Goal: Task Accomplishment & Management: Complete application form

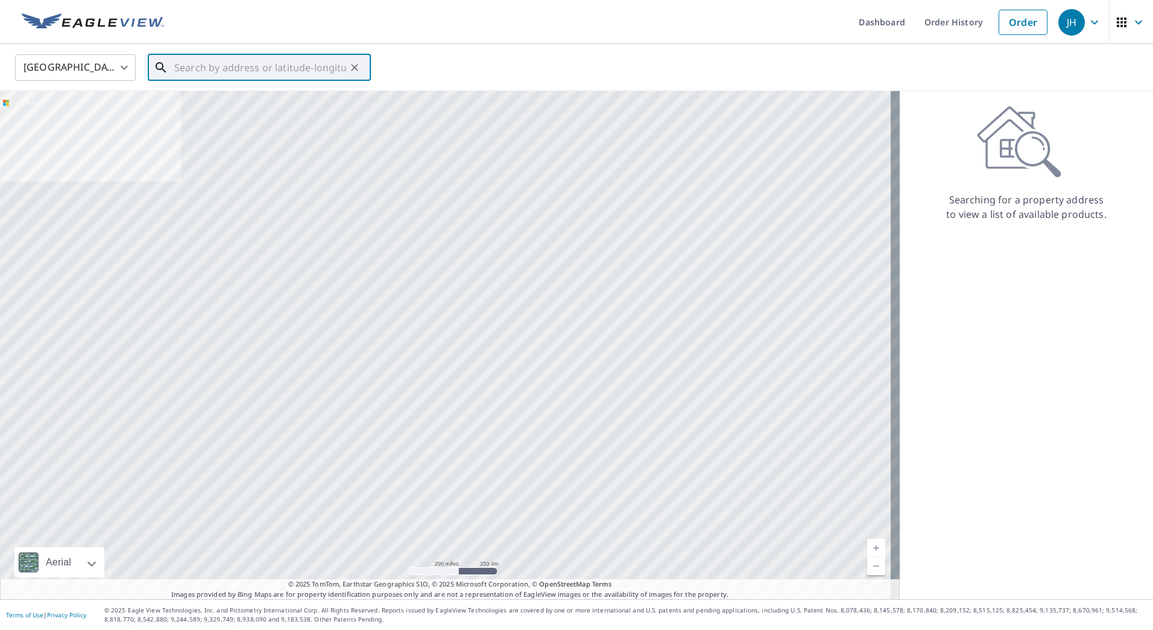
click at [235, 63] on input "text" at bounding box center [260, 68] width 172 height 34
click at [261, 65] on input "text" at bounding box center [260, 68] width 172 height 34
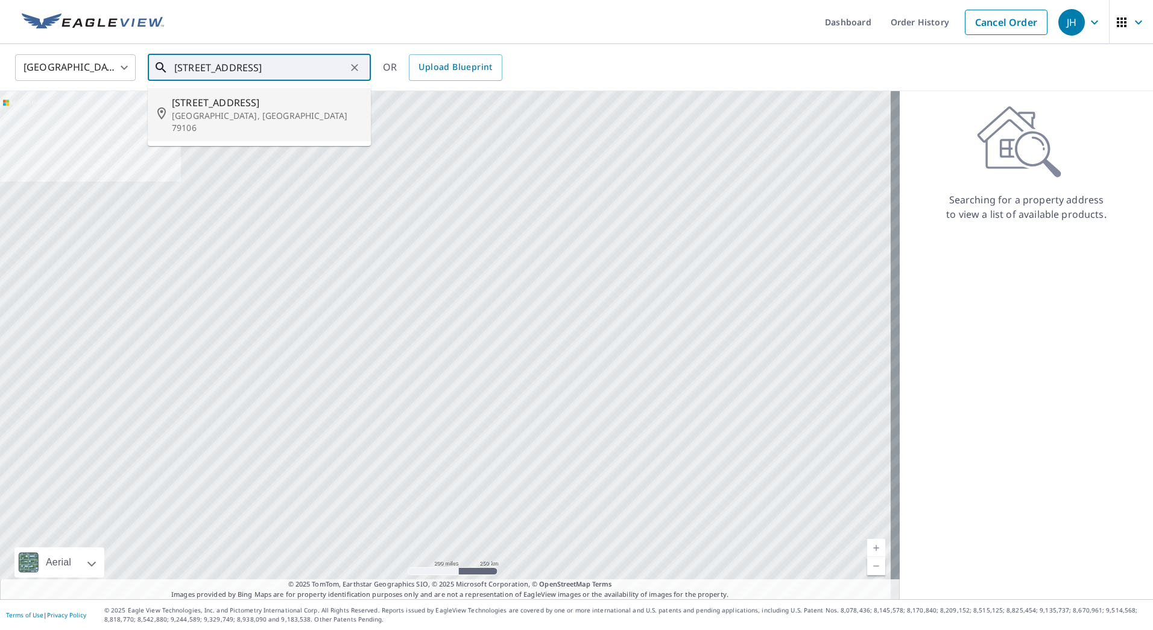
click at [233, 107] on span "[STREET_ADDRESS]" at bounding box center [266, 102] width 189 height 14
type input "[STREET_ADDRESS]"
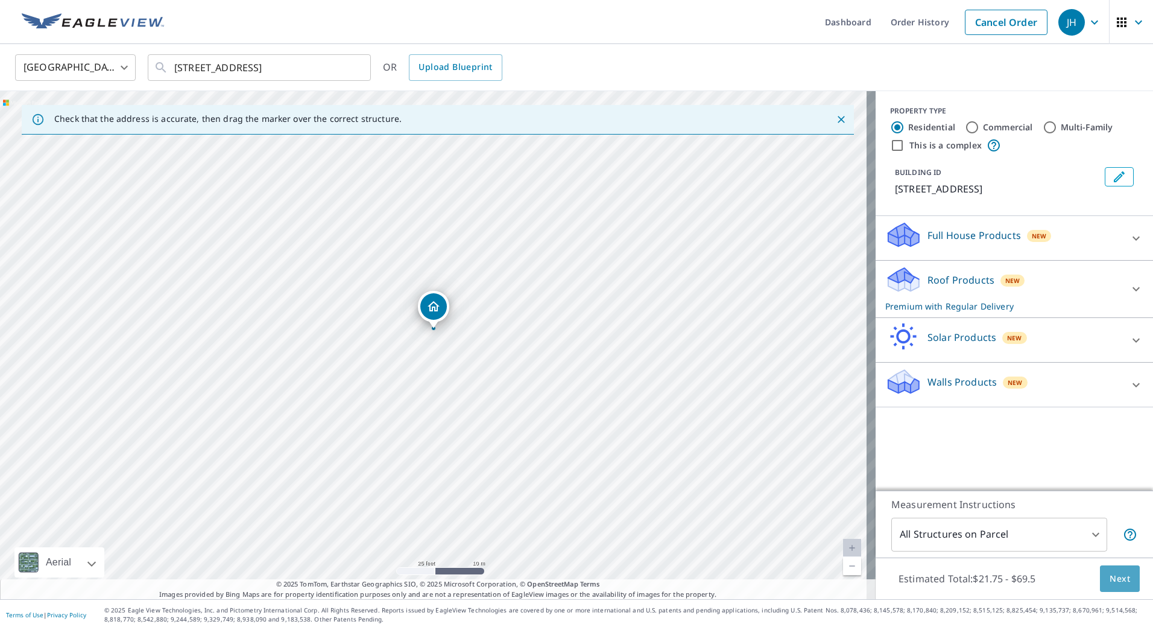
click at [1110, 574] on span "Next" at bounding box center [1120, 578] width 21 height 15
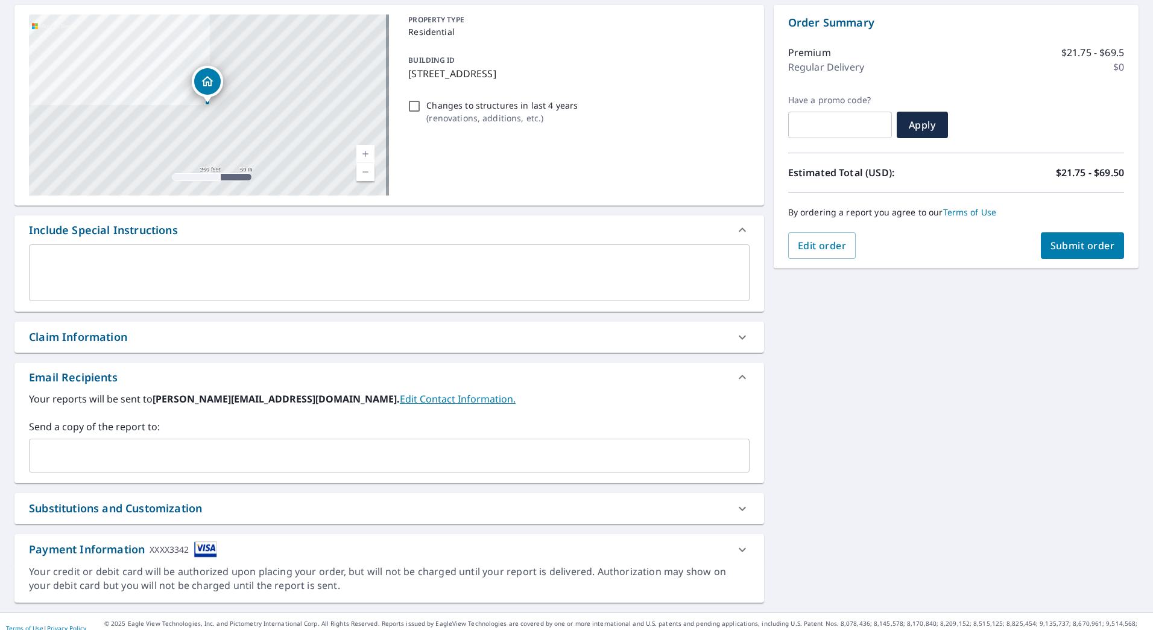
scroll to position [130, 0]
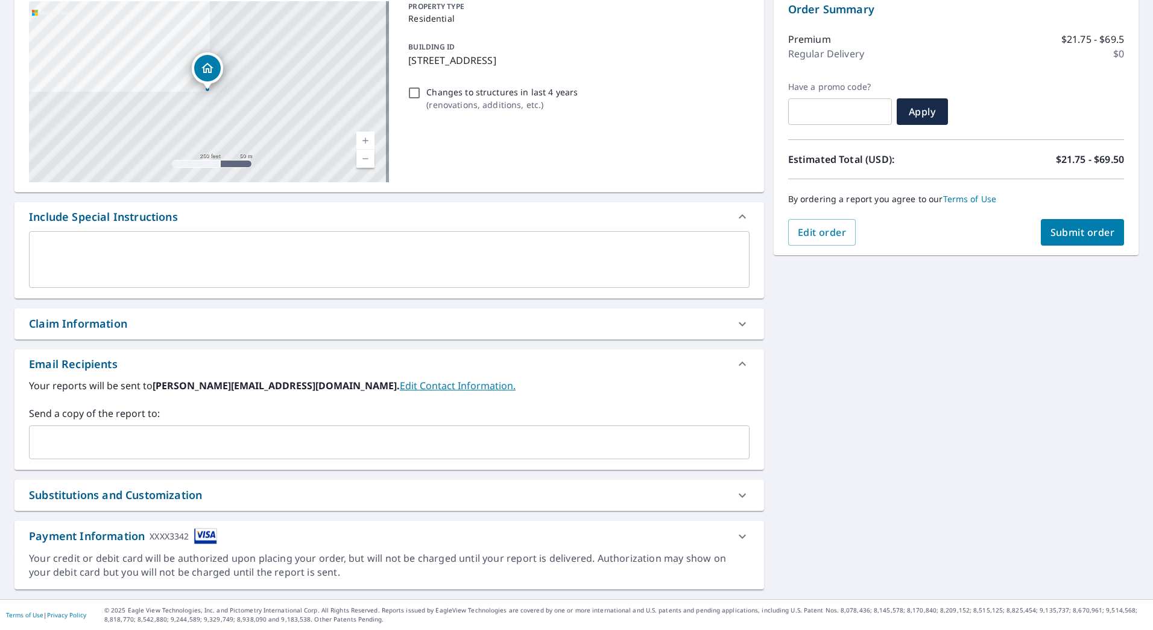
click at [242, 326] on div "Claim Information" at bounding box center [378, 323] width 699 height 16
checkbox input "true"
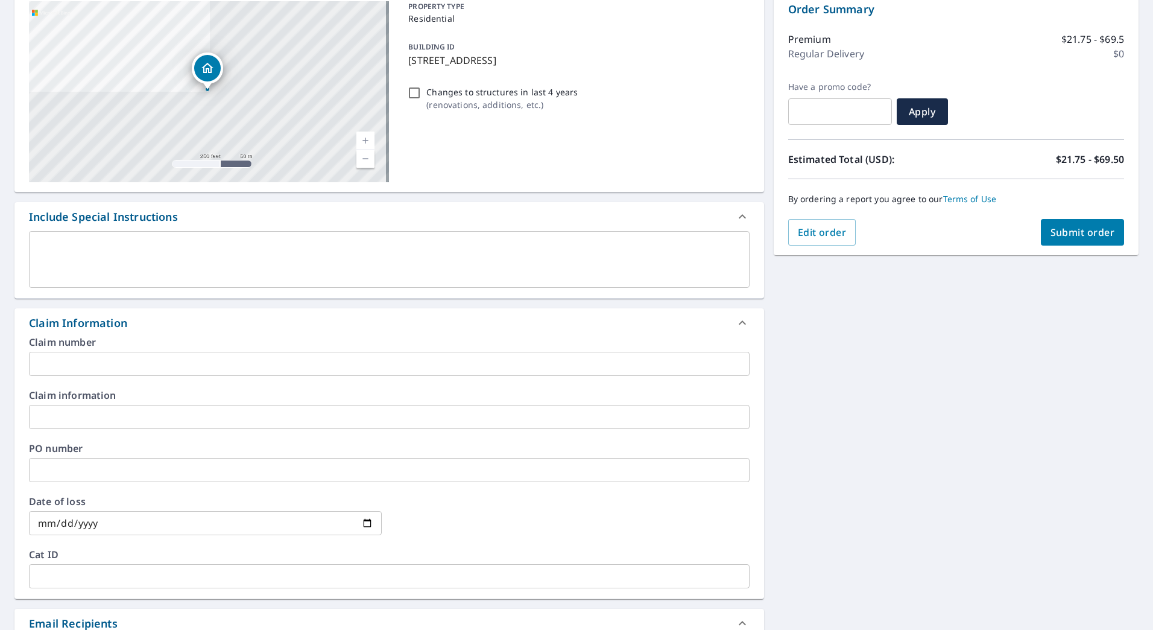
click at [172, 373] on input "text" at bounding box center [389, 364] width 721 height 24
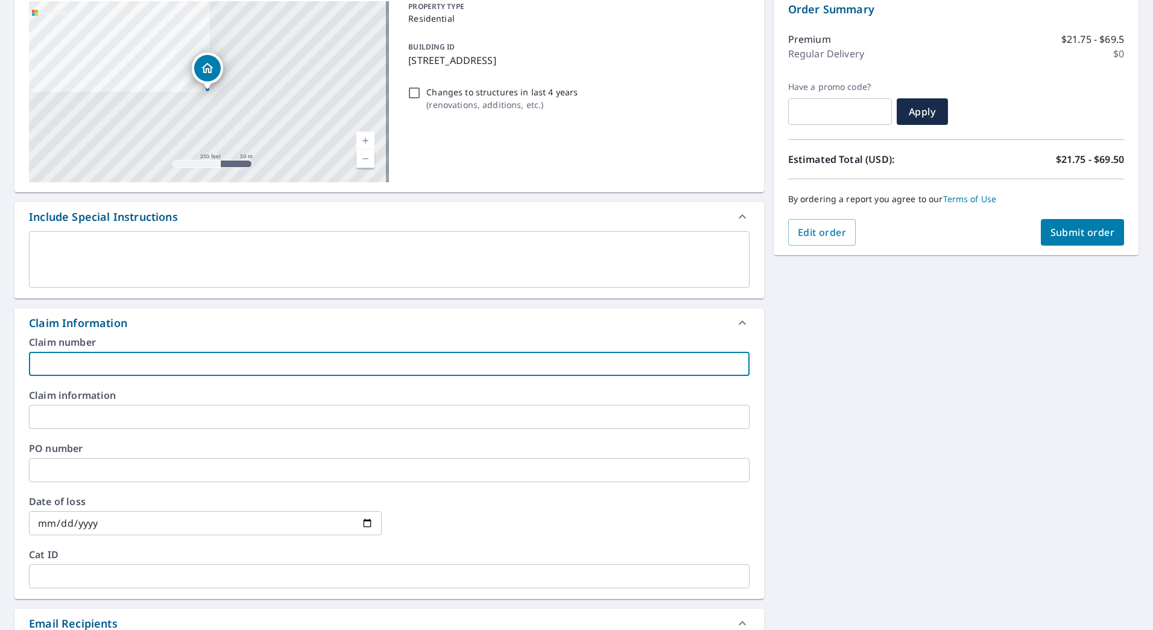
type input "M"
checkbox input "true"
type input "Mi"
checkbox input "true"
type input "Mic"
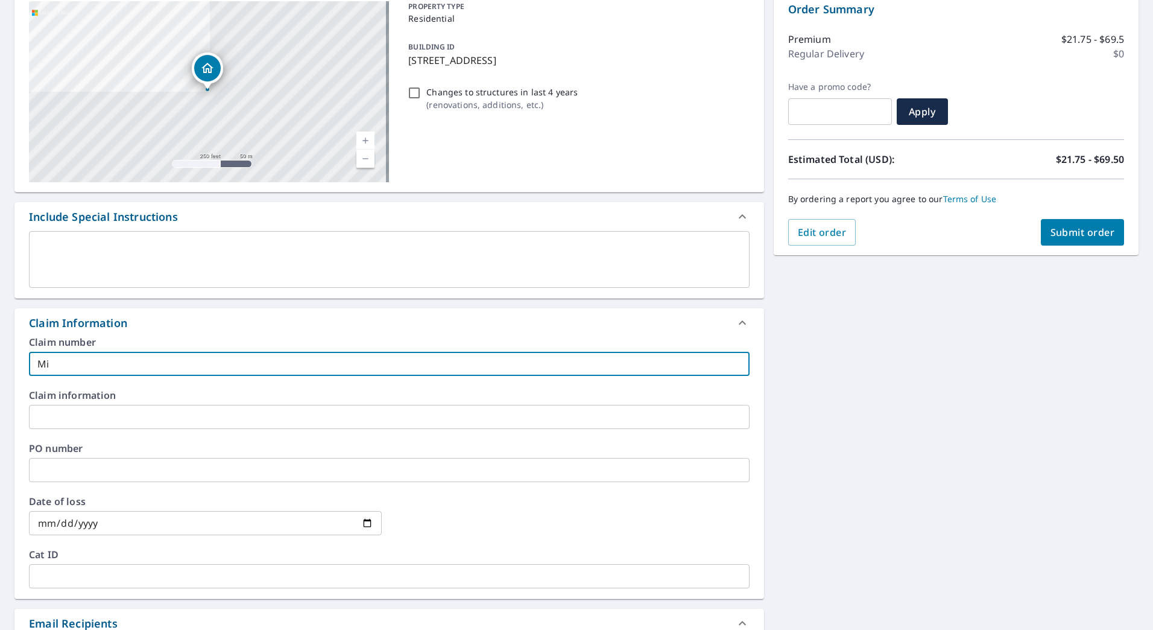
checkbox input "true"
type input "[PERSON_NAME]"
checkbox input "true"
type input "[PERSON_NAME]"
checkbox input "true"
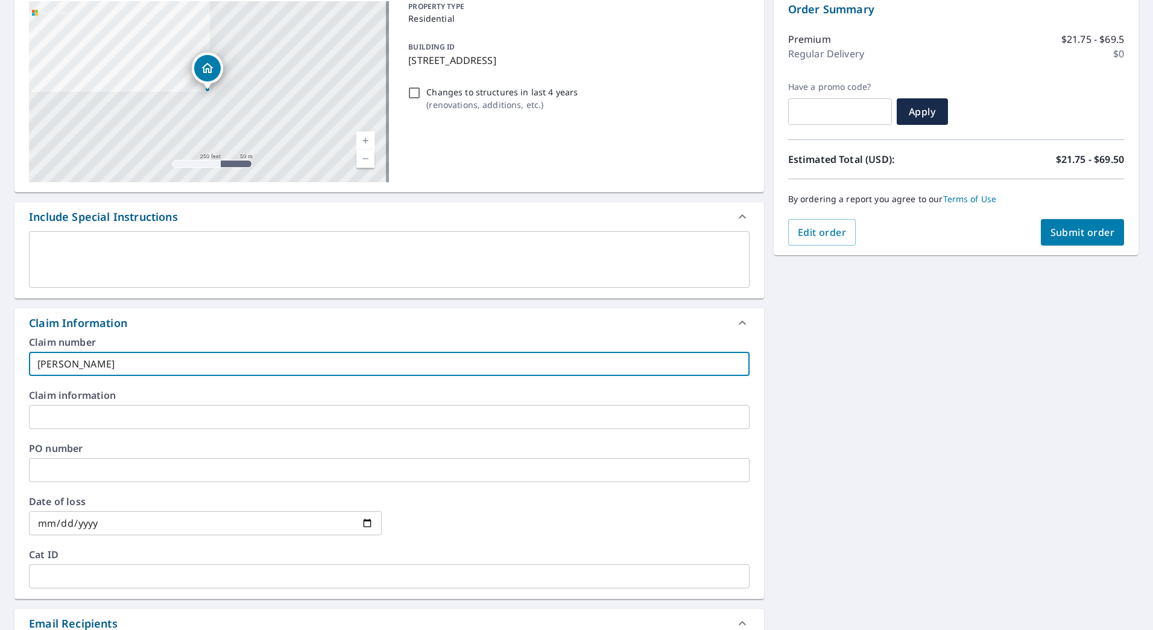
type input "Mickey"
checkbox input "true"
type input "Mickey"
checkbox input "true"
type input "[PERSON_NAME]"
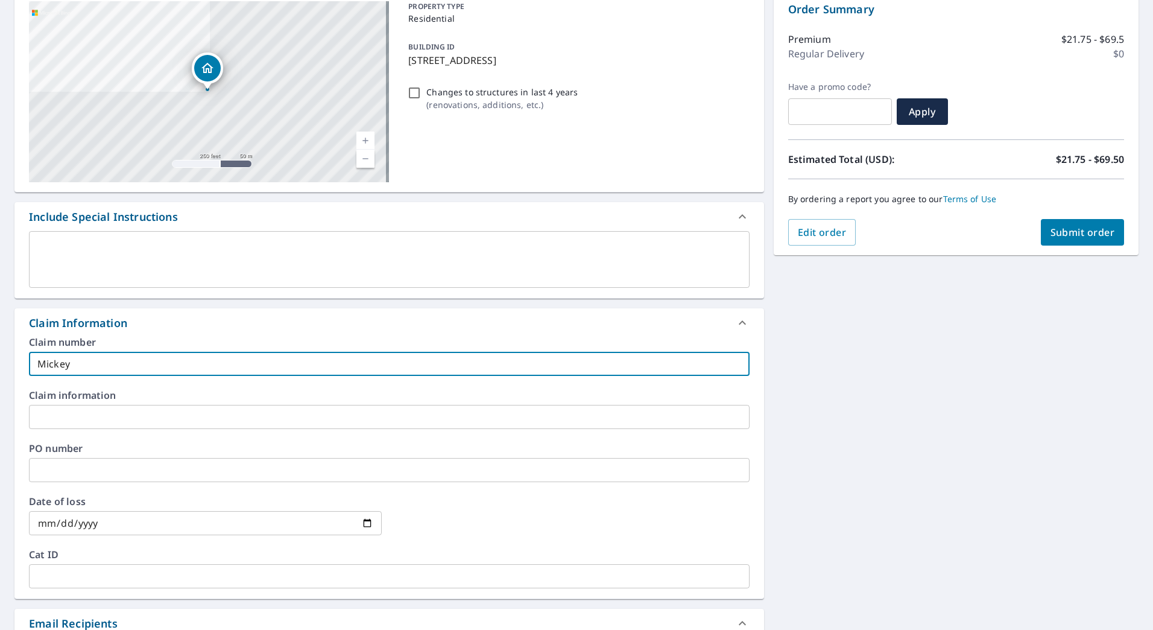
checkbox input "true"
type input "Mickey Sp"
checkbox input "true"
type input "[PERSON_NAME]"
checkbox input "true"
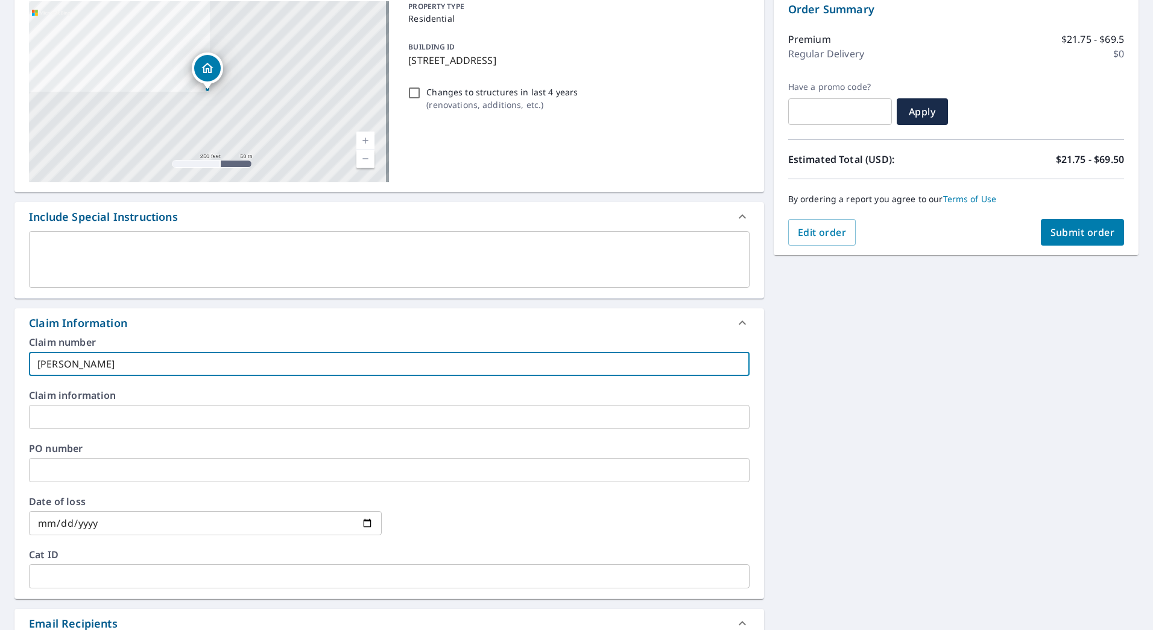
type input "[PERSON_NAME]"
checkbox input "true"
type input "[PERSON_NAME]"
checkbox input "true"
type input "[PERSON_NAME]"
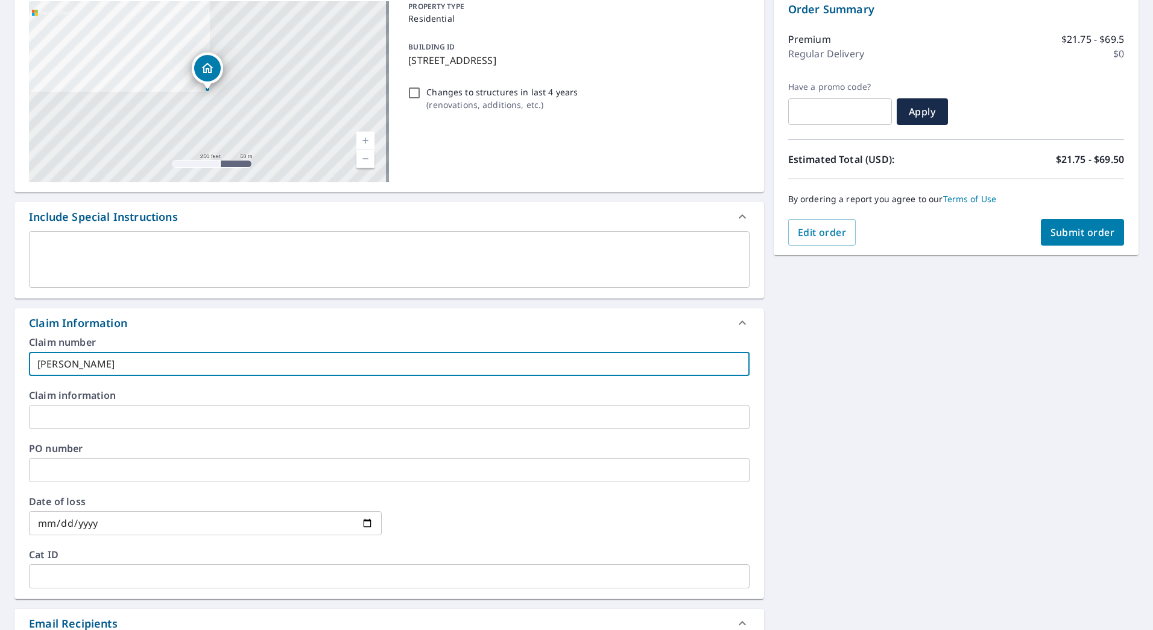
checkbox input "true"
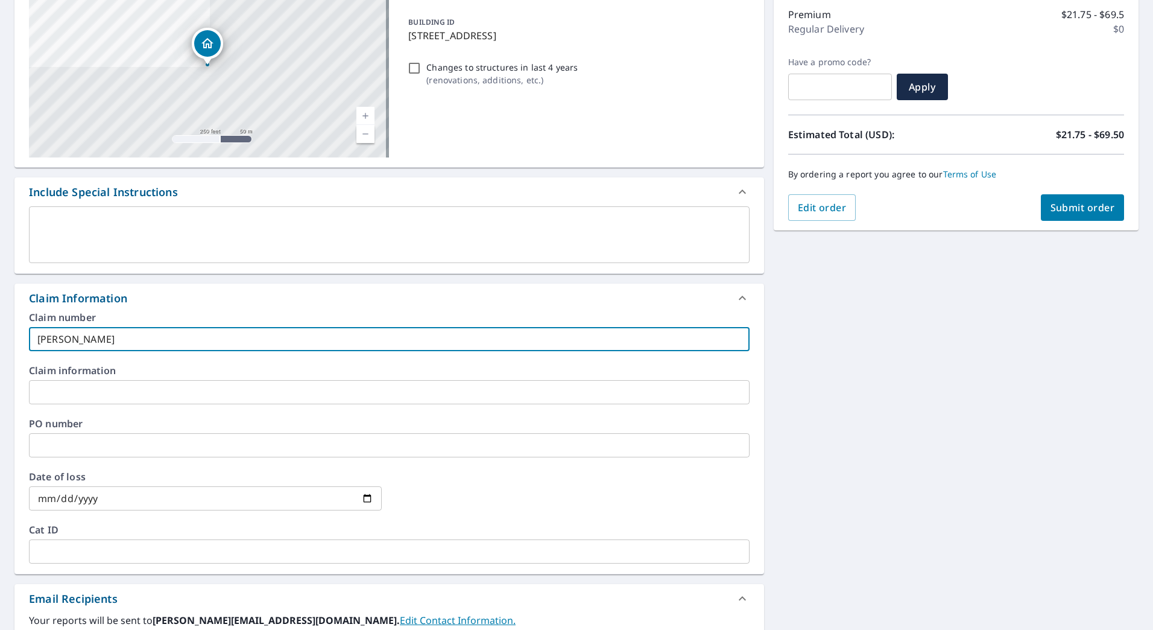
scroll to position [311, 0]
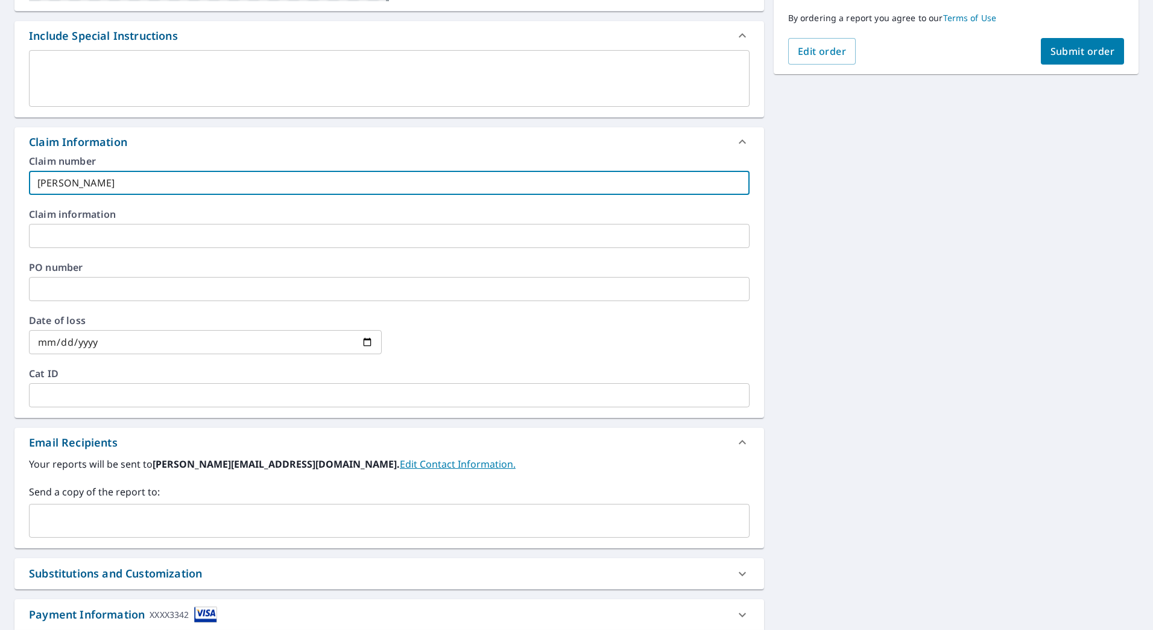
type input "[PERSON_NAME]"
click at [142, 519] on input "text" at bounding box center [380, 520] width 692 height 23
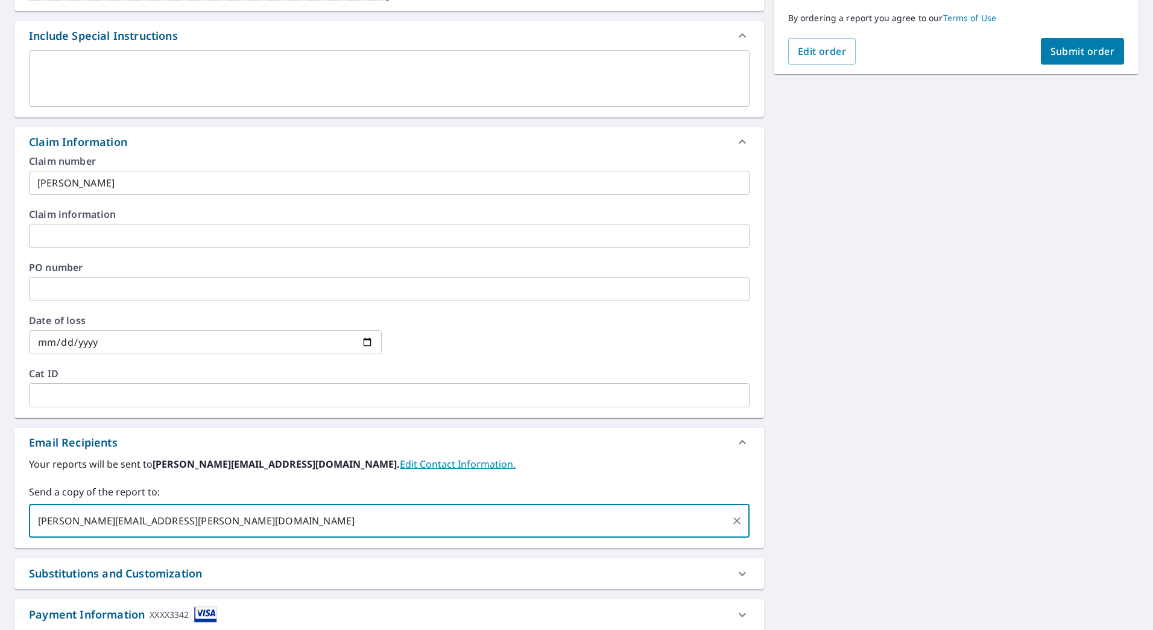
type input "[PERSON_NAME][EMAIL_ADDRESS][PERSON_NAME][DOMAIN_NAME]"
click at [979, 280] on div "[STREET_ADDRESS] Aerial Road A standard road map Aerial A detailed look from ab…" at bounding box center [576, 239] width 1153 height 876
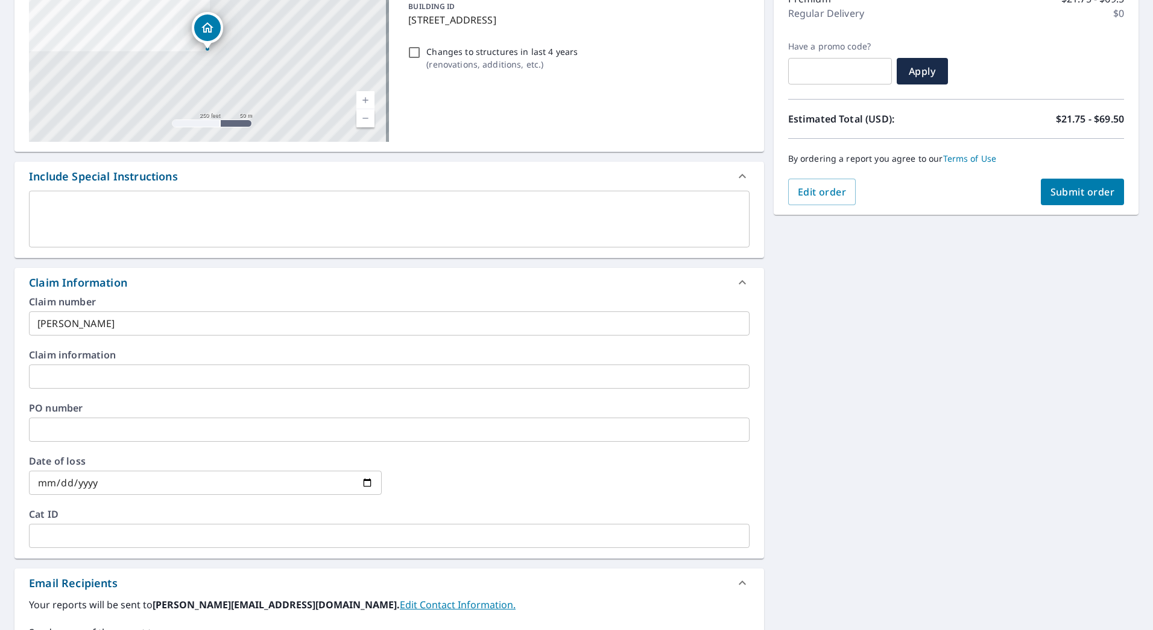
scroll to position [130, 0]
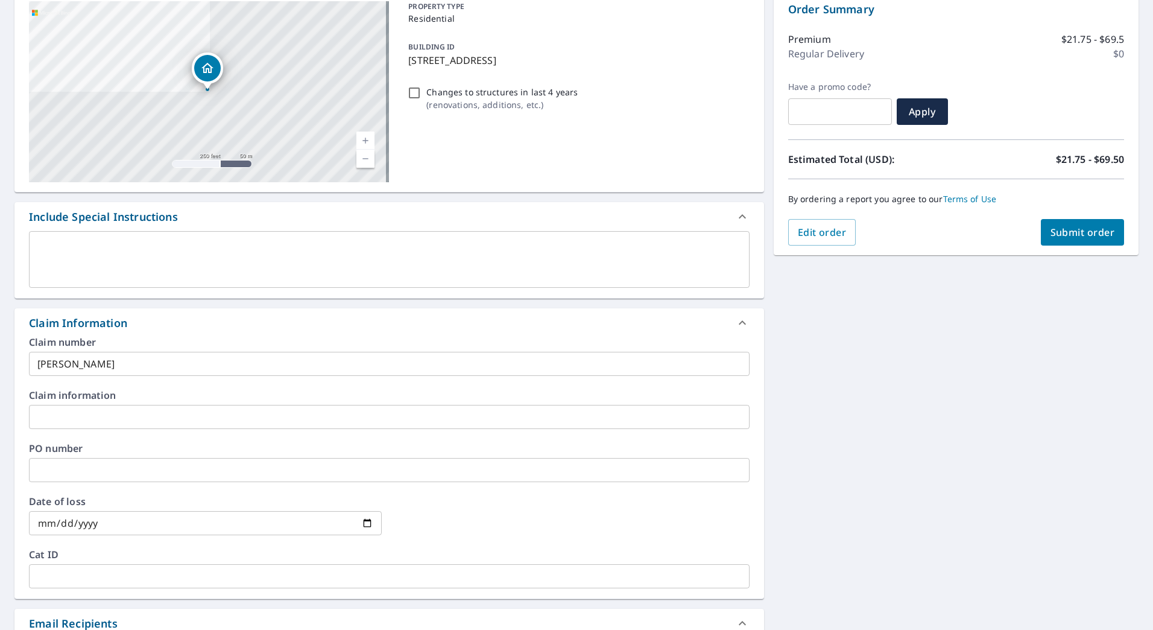
click at [1071, 232] on span "Submit order" at bounding box center [1083, 232] width 65 height 13
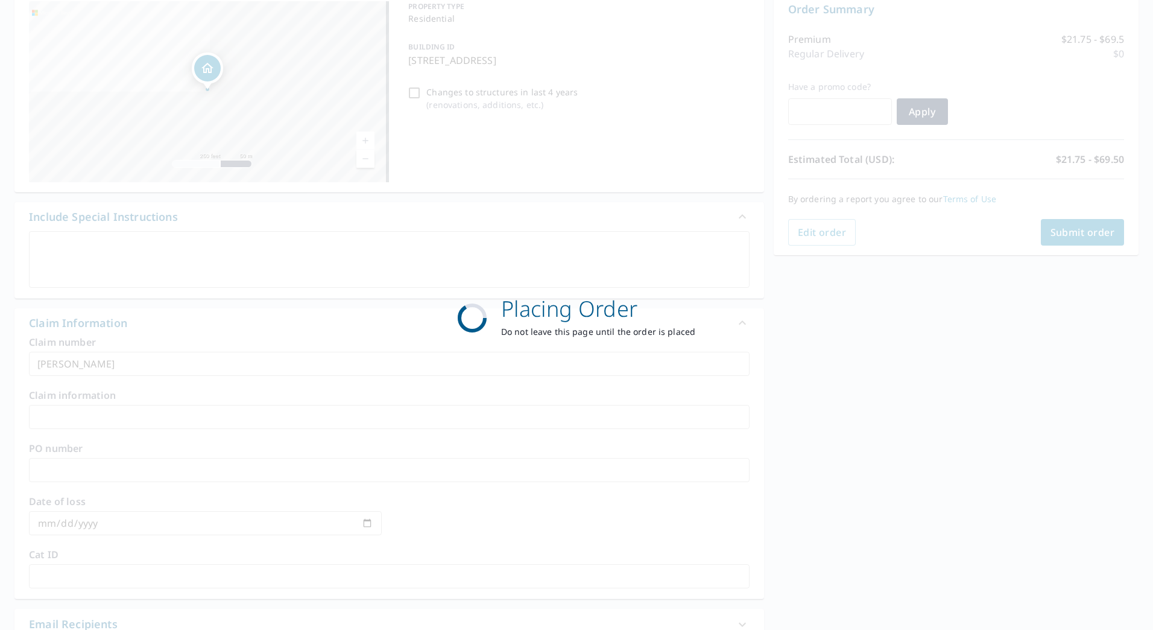
checkbox input "true"
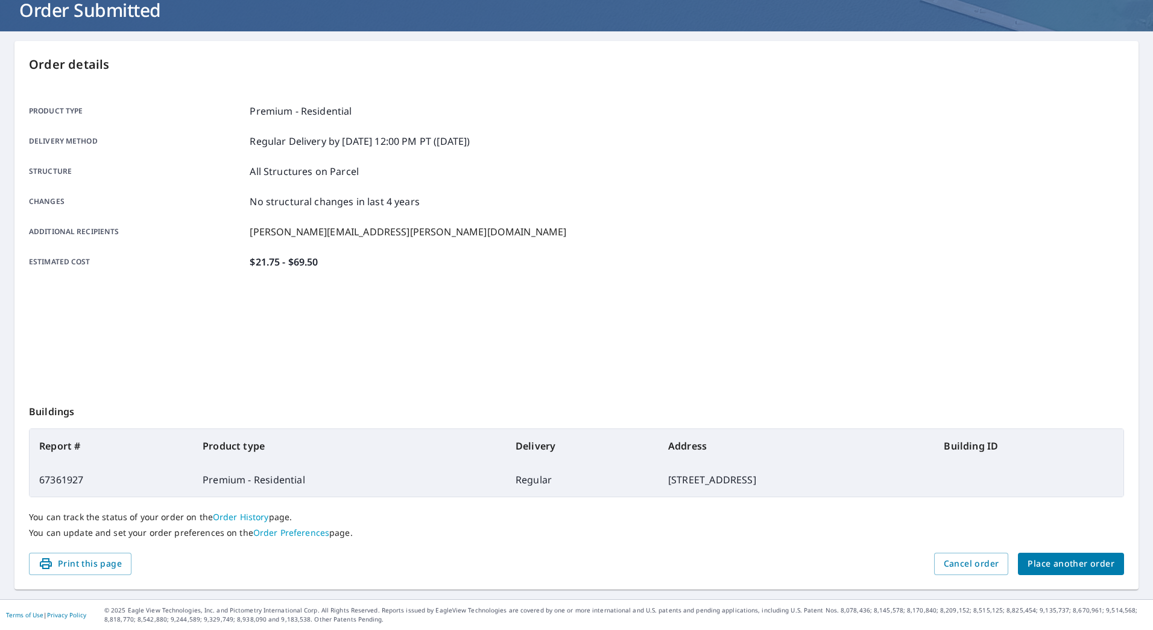
scroll to position [80, 0]
